Goal: Task Accomplishment & Management: Manage account settings

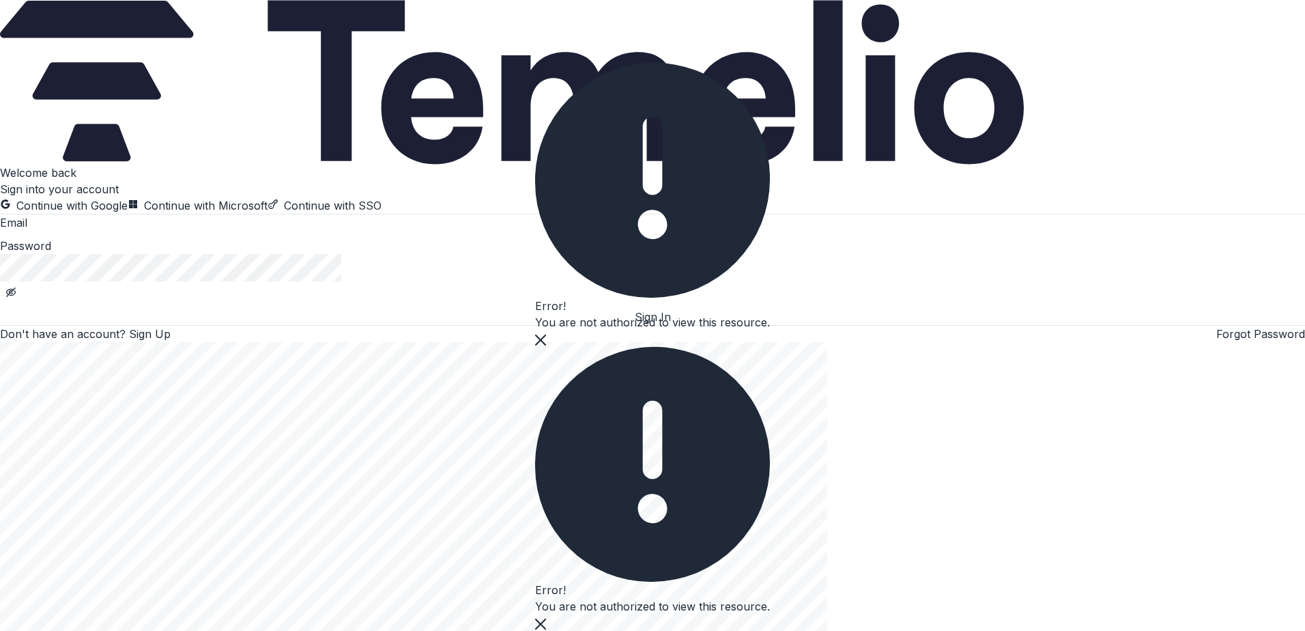
type input "**********"
click at [236, 325] on button "Sign In" at bounding box center [652, 317] width 1305 height 16
